Goal: Information Seeking & Learning: Learn about a topic

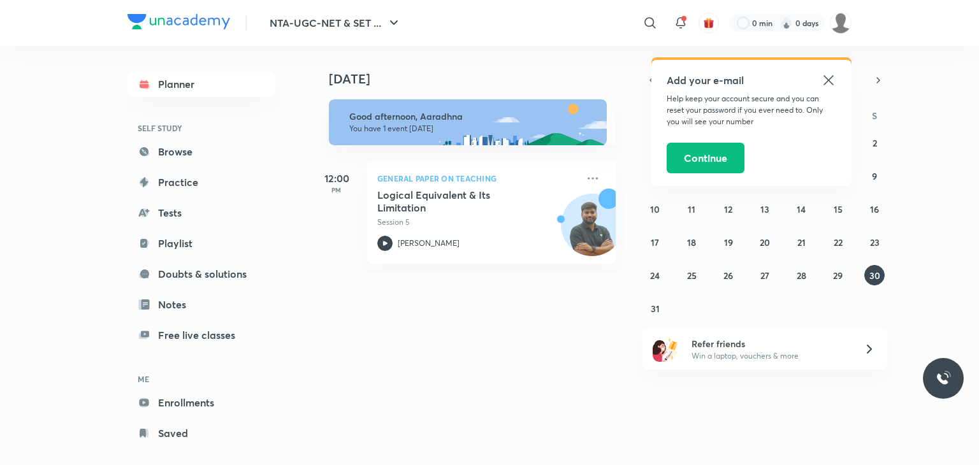
click at [826, 82] on icon at bounding box center [828, 80] width 10 height 10
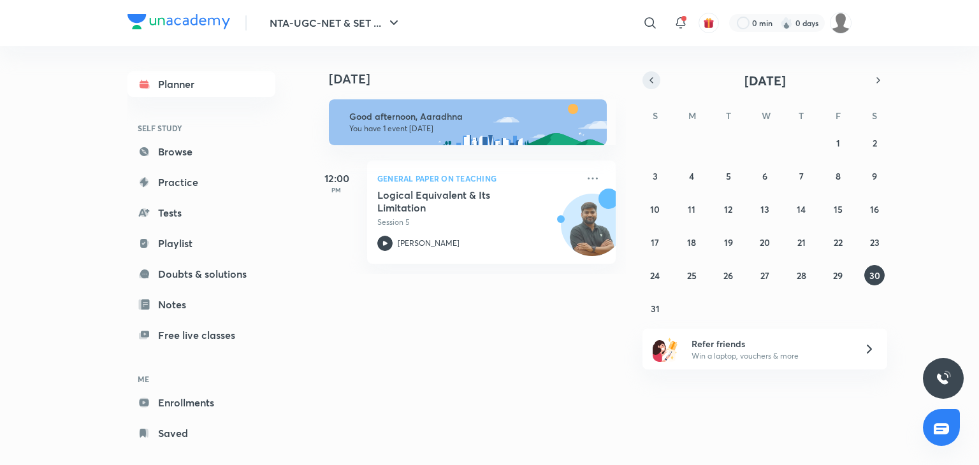
click at [653, 80] on icon "button" at bounding box center [651, 80] width 10 height 11
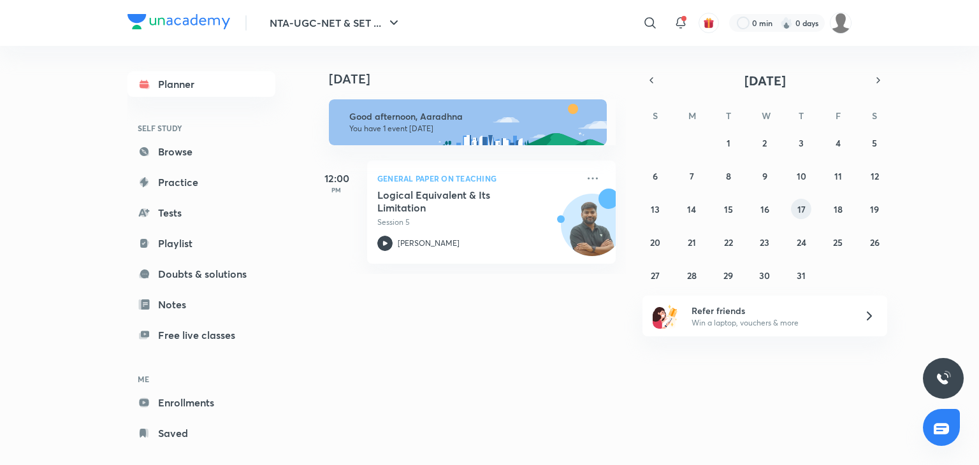
click at [797, 209] on abbr "17" at bounding box center [801, 209] width 8 height 12
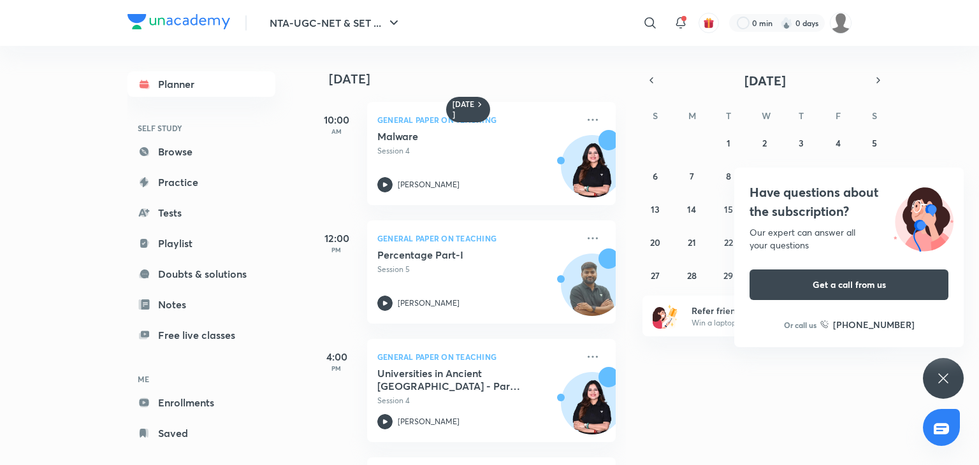
click at [936, 375] on icon at bounding box center [943, 378] width 15 height 15
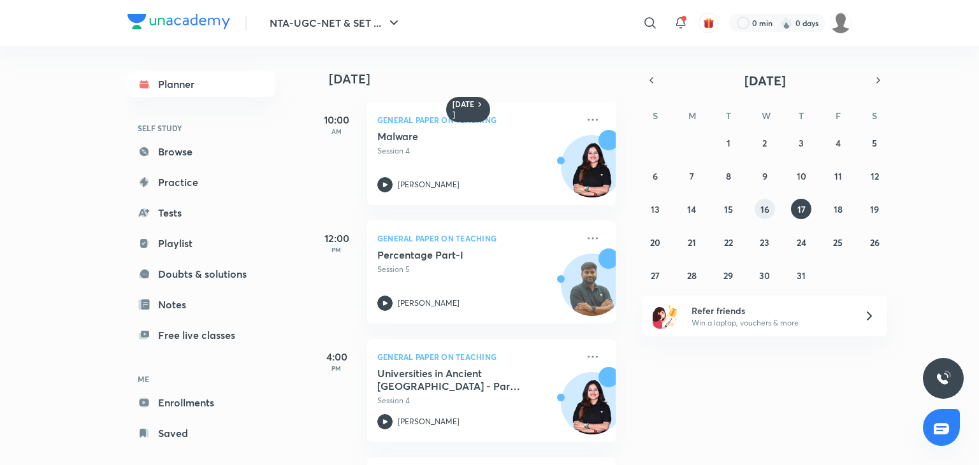
click at [762, 208] on abbr "16" at bounding box center [764, 209] width 9 height 12
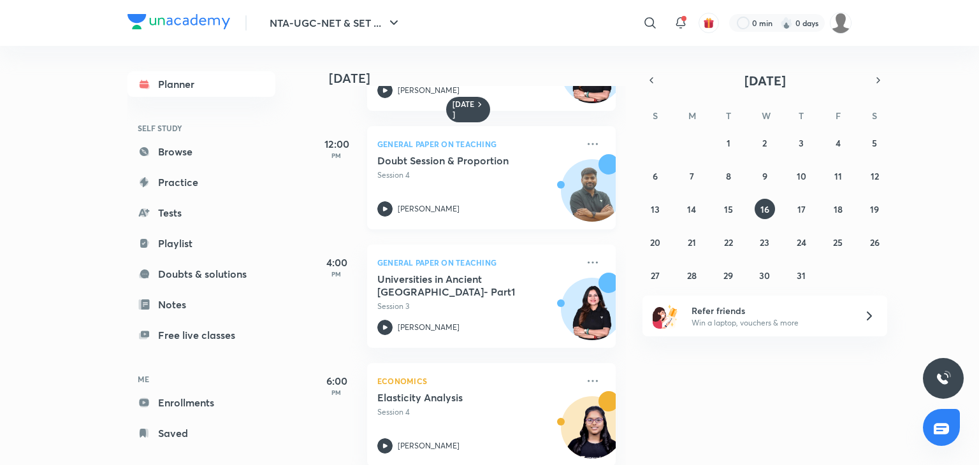
scroll to position [101, 0]
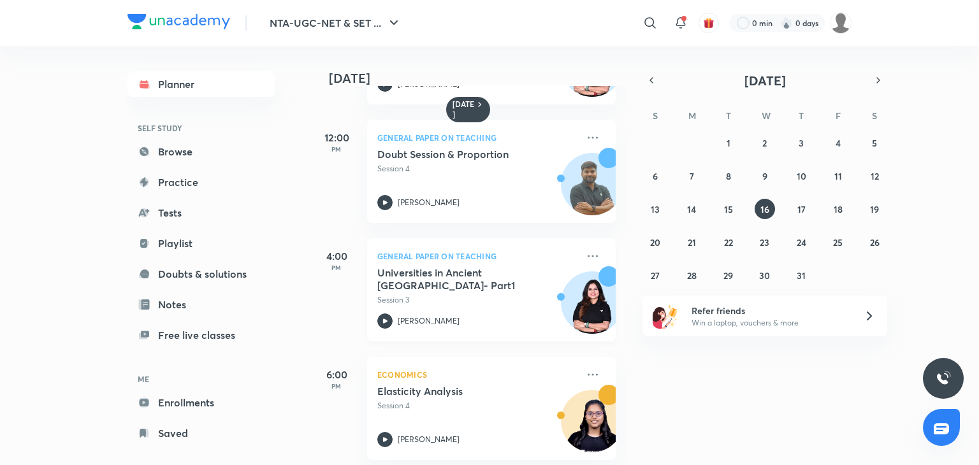
click at [386, 321] on icon at bounding box center [385, 321] width 4 height 4
